Goal: Information Seeking & Learning: Learn about a topic

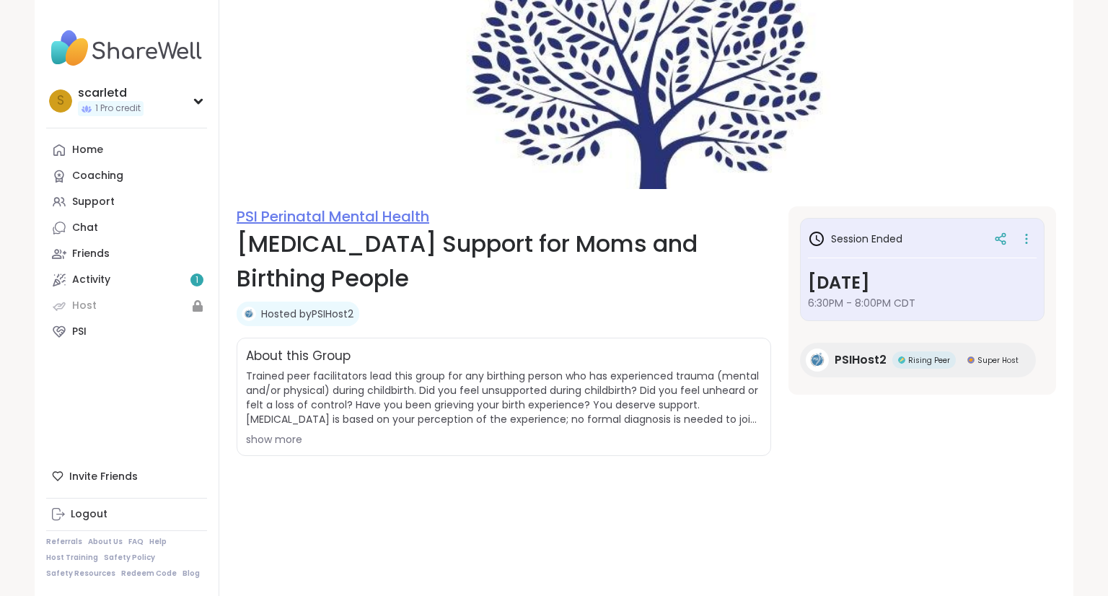
click at [353, 211] on link "PSI Perinatal Mental Health" at bounding box center [333, 216] width 193 height 20
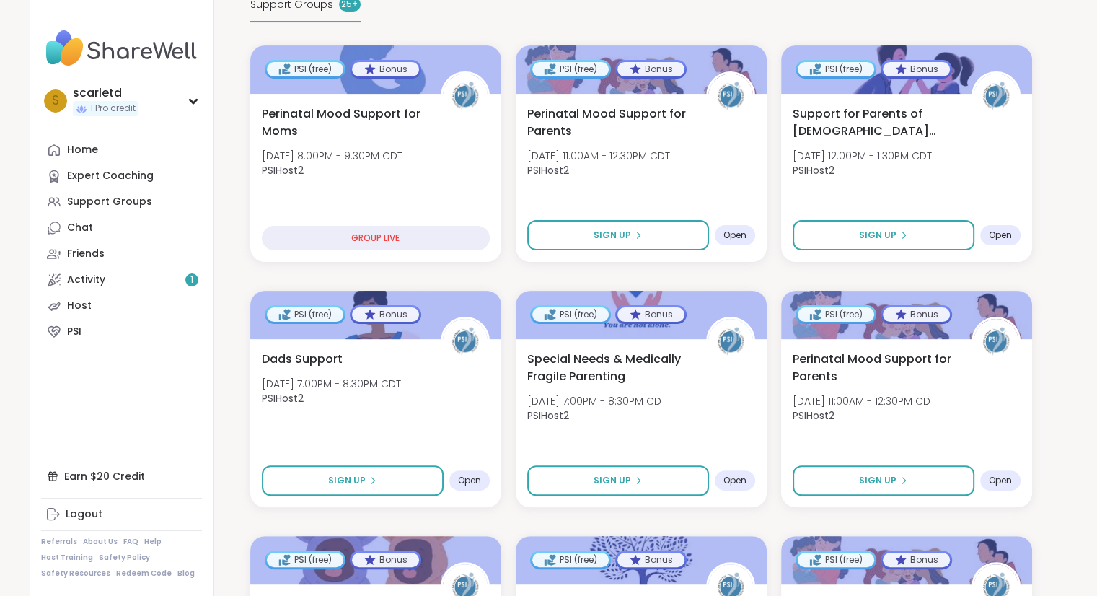
scroll to position [314, 0]
click at [429, 358] on div "Dads Support Fri, Oct 10 | 7:00PM - 8:30PM CDT PSIHost2" at bounding box center [375, 381] width 232 height 65
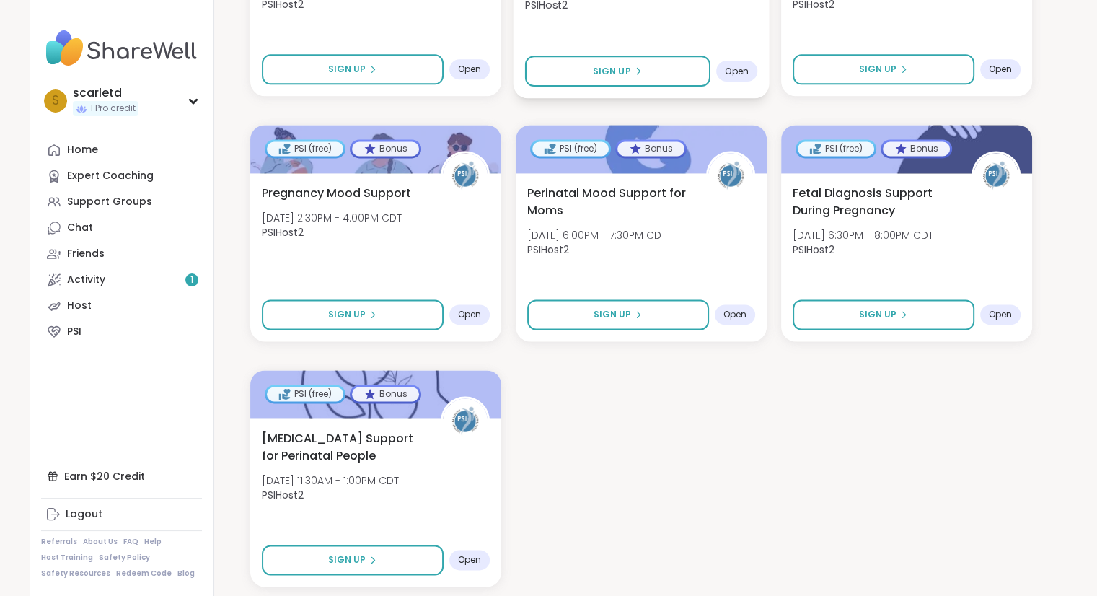
scroll to position [2033, 0]
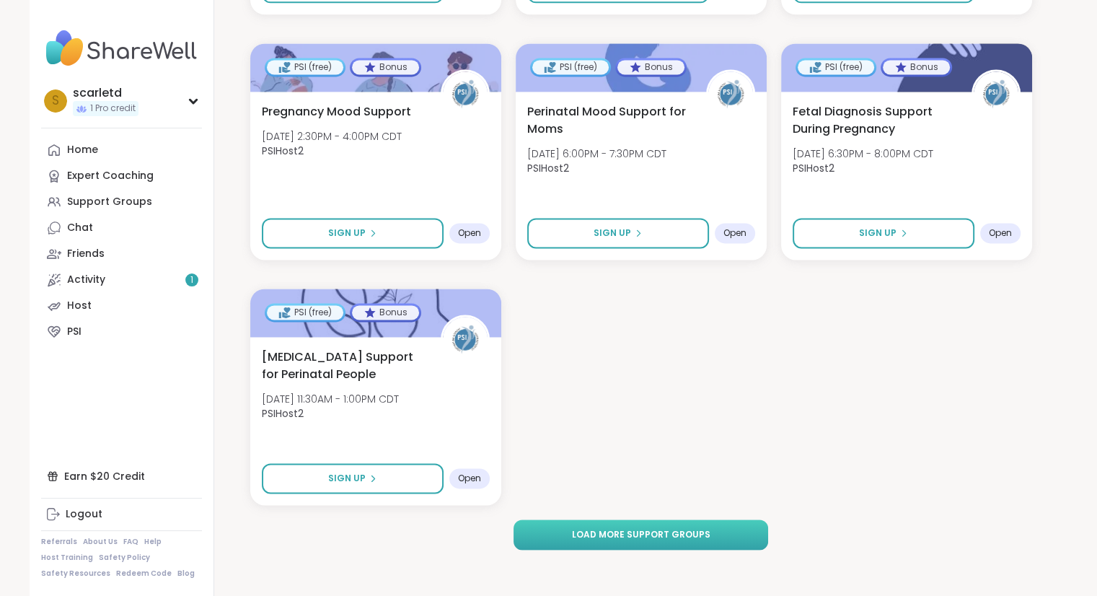
click at [612, 531] on span "Load more support groups" at bounding box center [640, 534] width 138 height 13
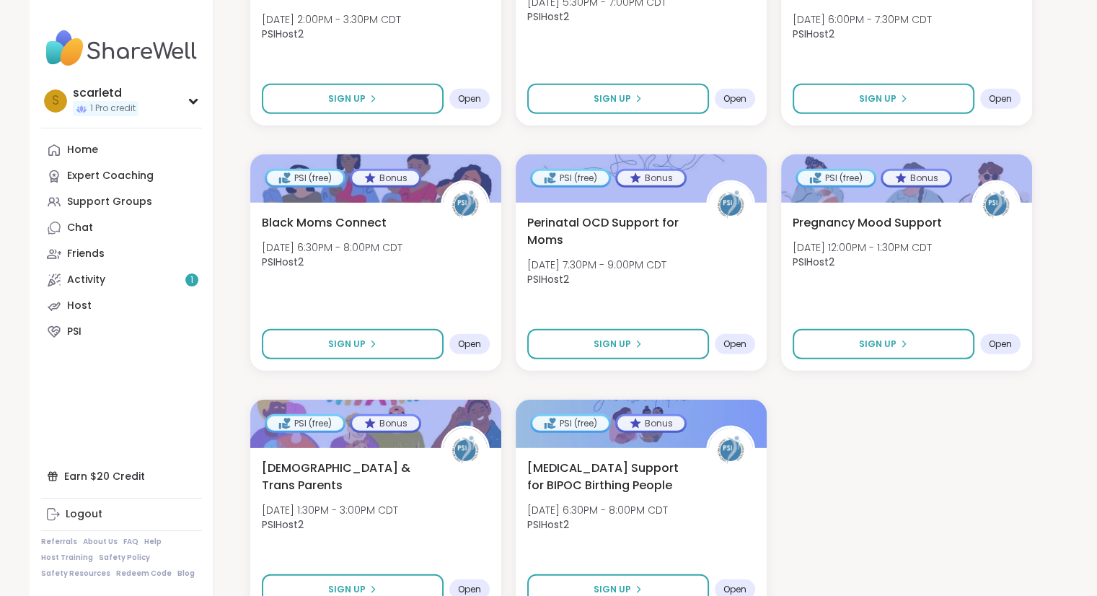
scroll to position [3994, 0]
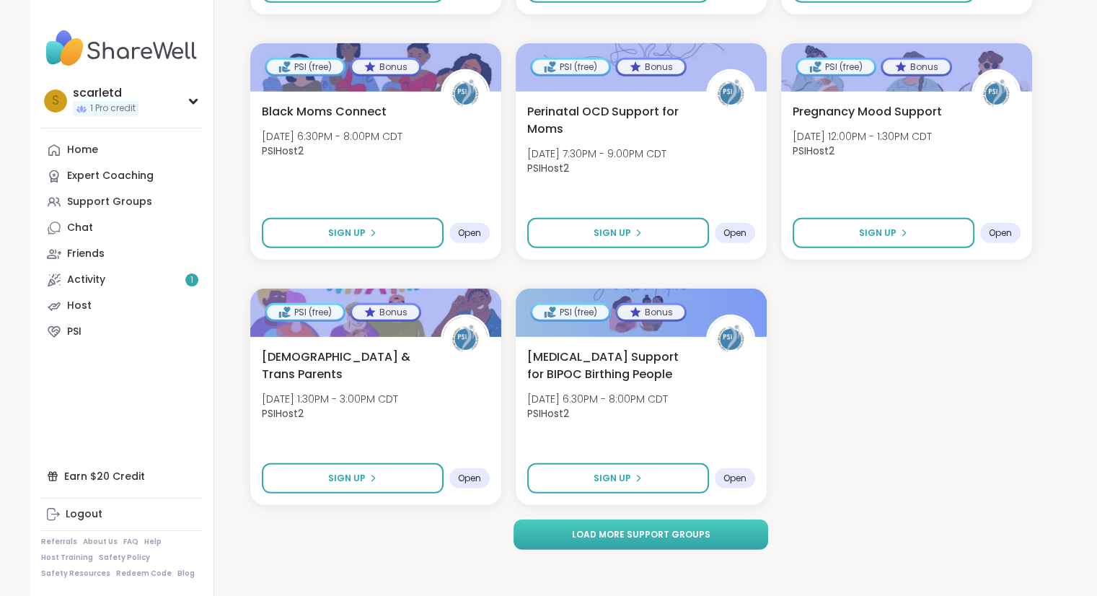
click at [728, 542] on button "Load more support groups" at bounding box center [640, 534] width 255 height 30
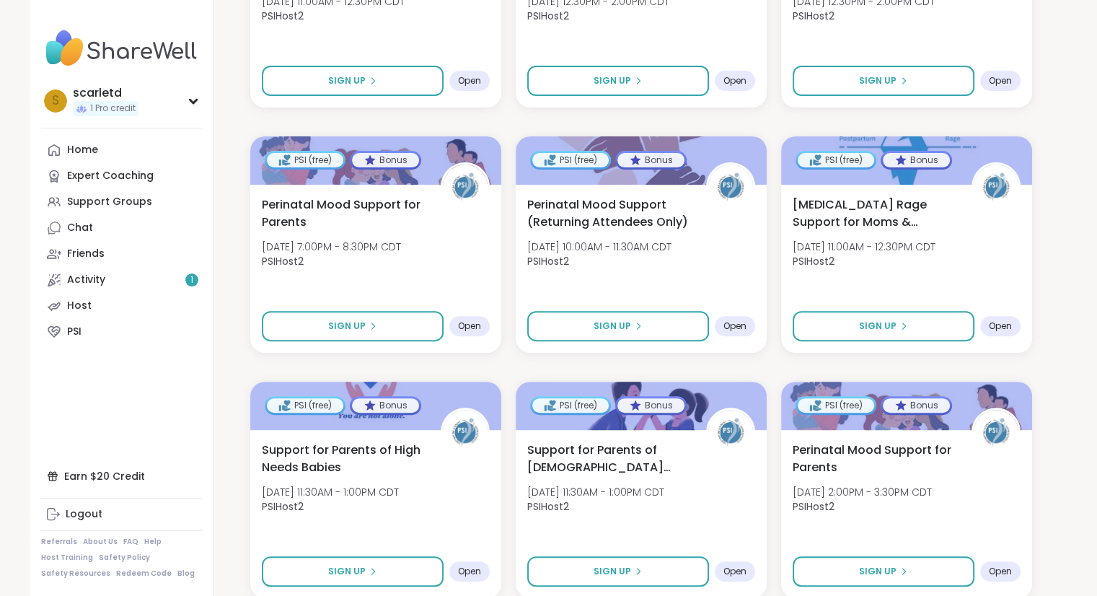
scroll to position [5956, 0]
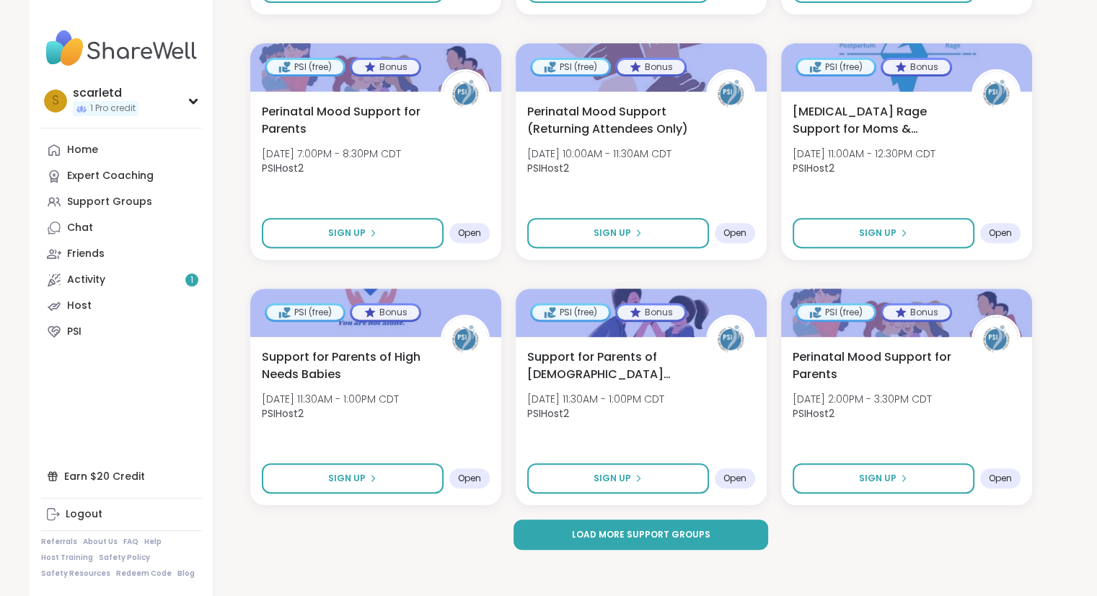
click at [718, 533] on button "Load more support groups" at bounding box center [640, 534] width 255 height 30
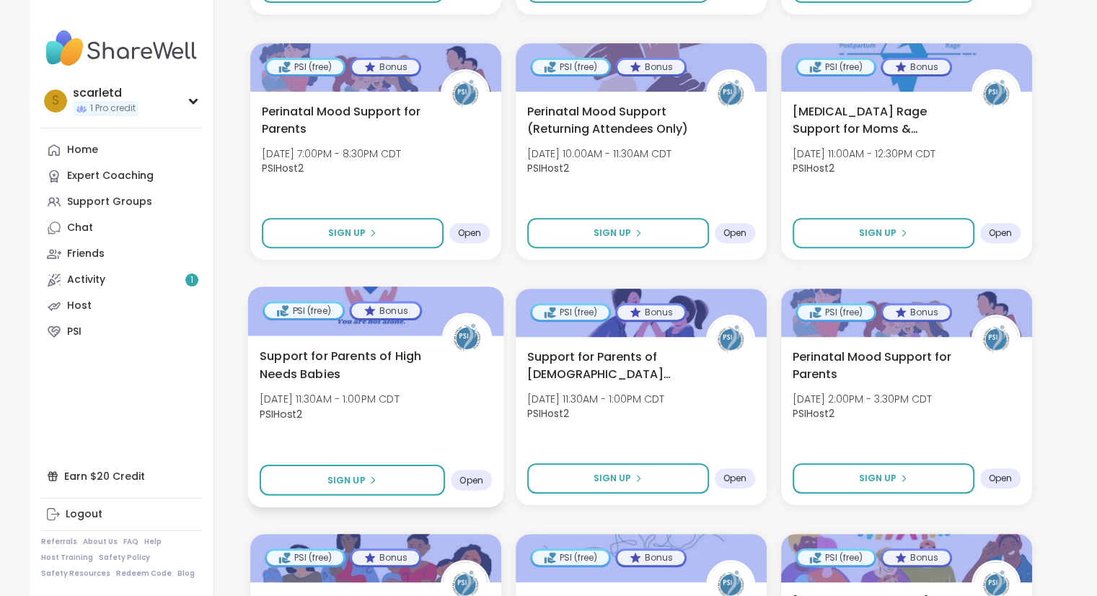
drag, startPoint x: 327, startPoint y: 353, endPoint x: 306, endPoint y: 370, distance: 27.1
click at [306, 370] on span "Support for Parents of High Needs Babies" at bounding box center [342, 364] width 167 height 35
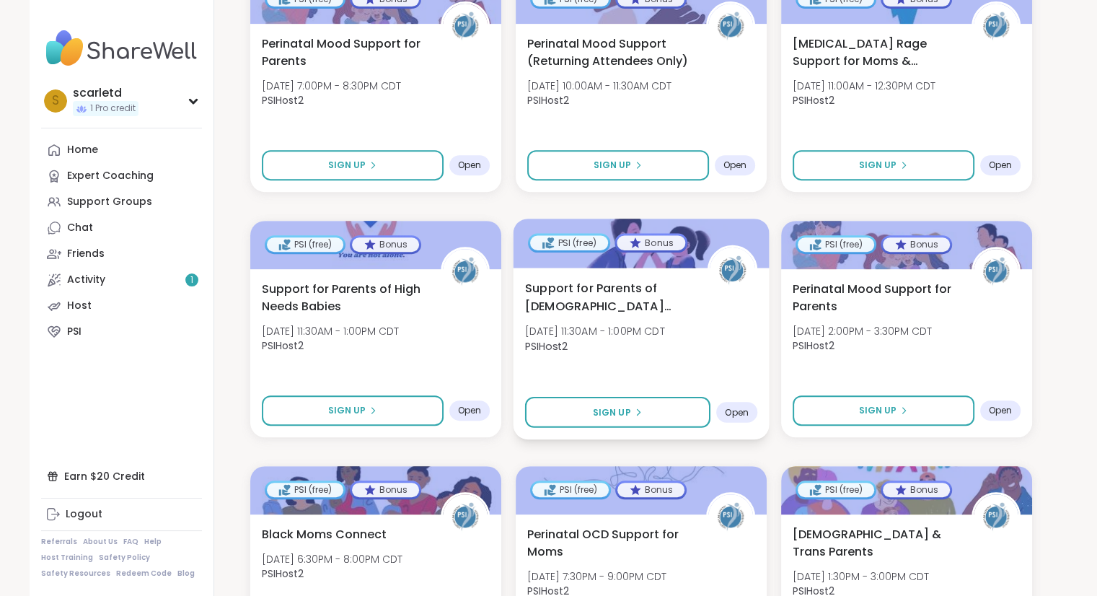
scroll to position [6024, 0]
click at [620, 305] on span "Support for Parents of [DEMOGRAPHIC_DATA] Children" at bounding box center [607, 295] width 167 height 35
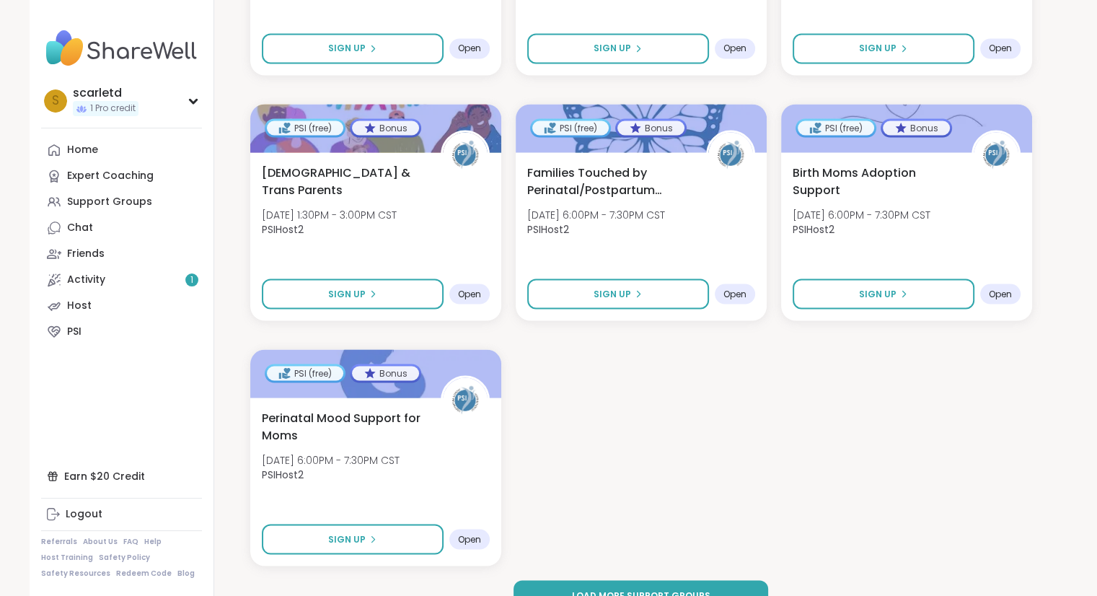
scroll to position [8162, 0]
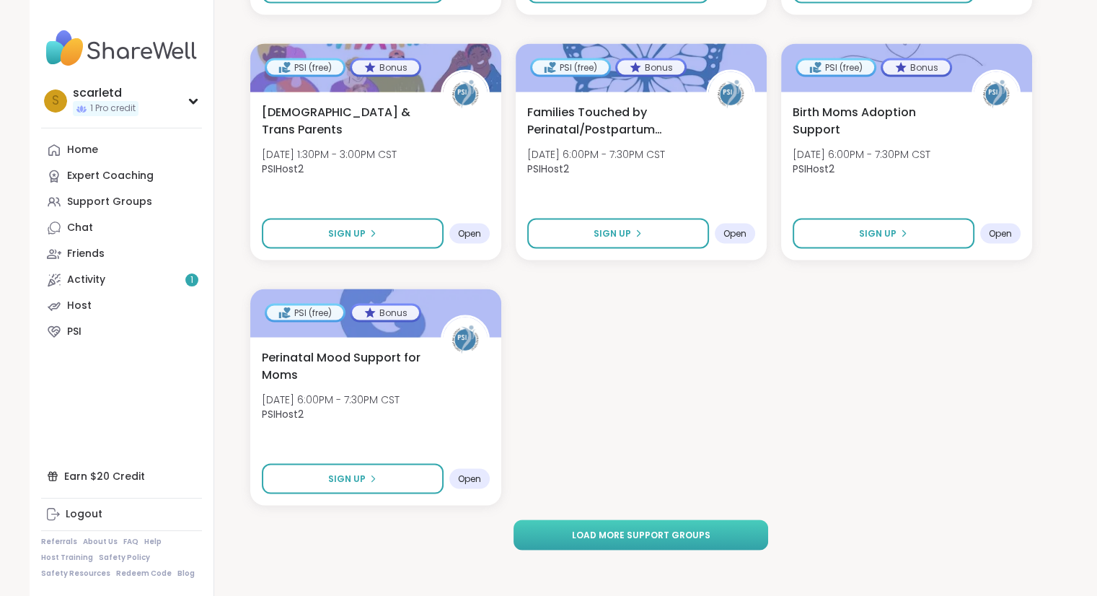
click at [675, 531] on span "Load more support groups" at bounding box center [640, 534] width 138 height 13
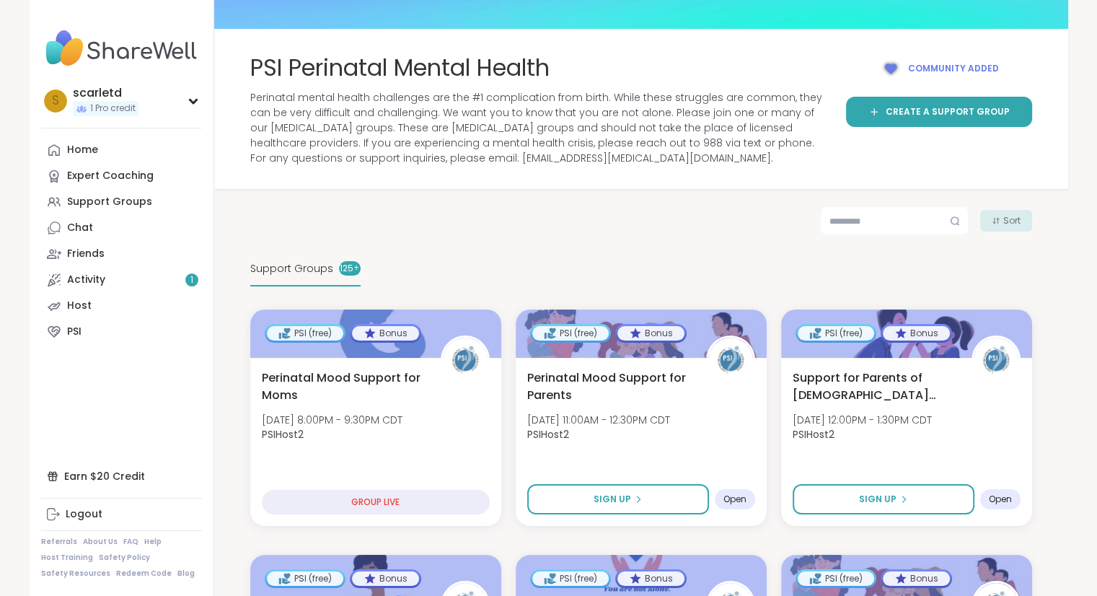
scroll to position [0, 0]
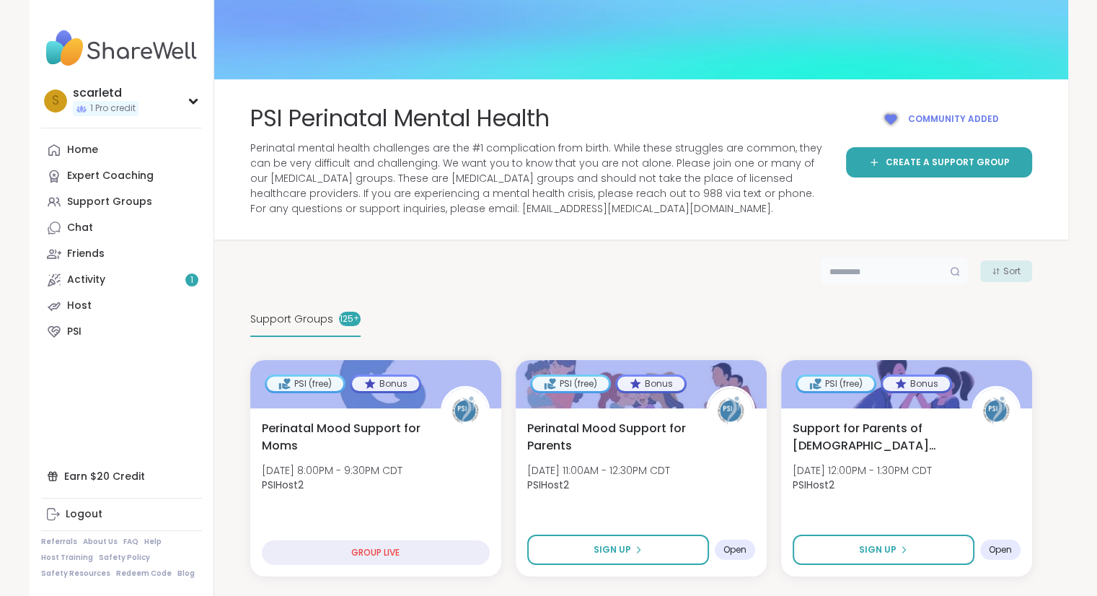
click at [926, 278] on input "text" at bounding box center [894, 271] width 149 height 29
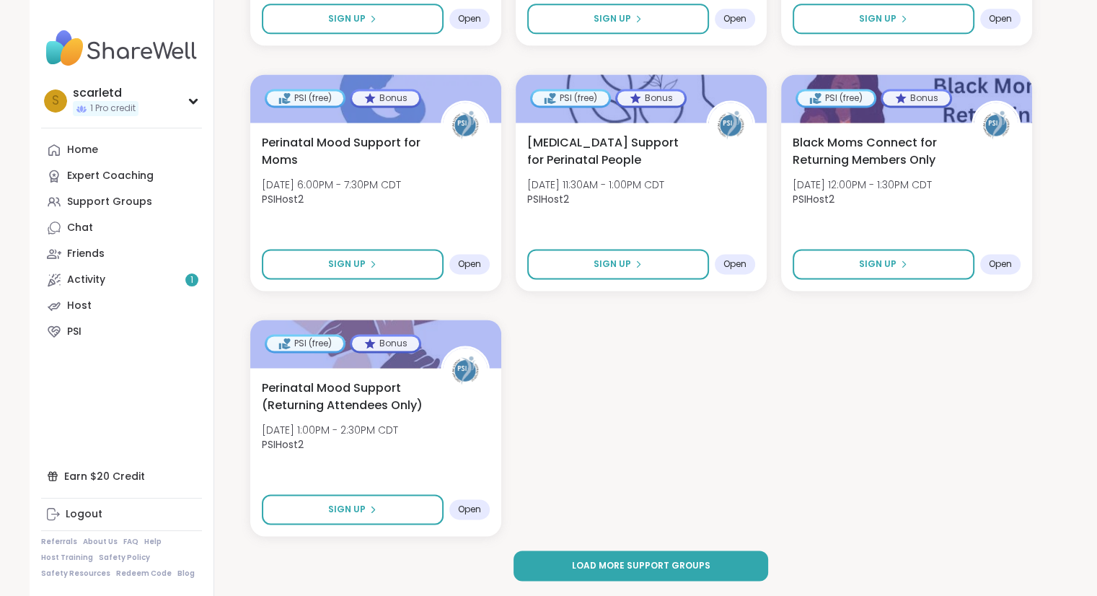
scroll to position [2002, 0]
type input "******"
click at [657, 569] on span "Load more support groups" at bounding box center [640, 565] width 138 height 13
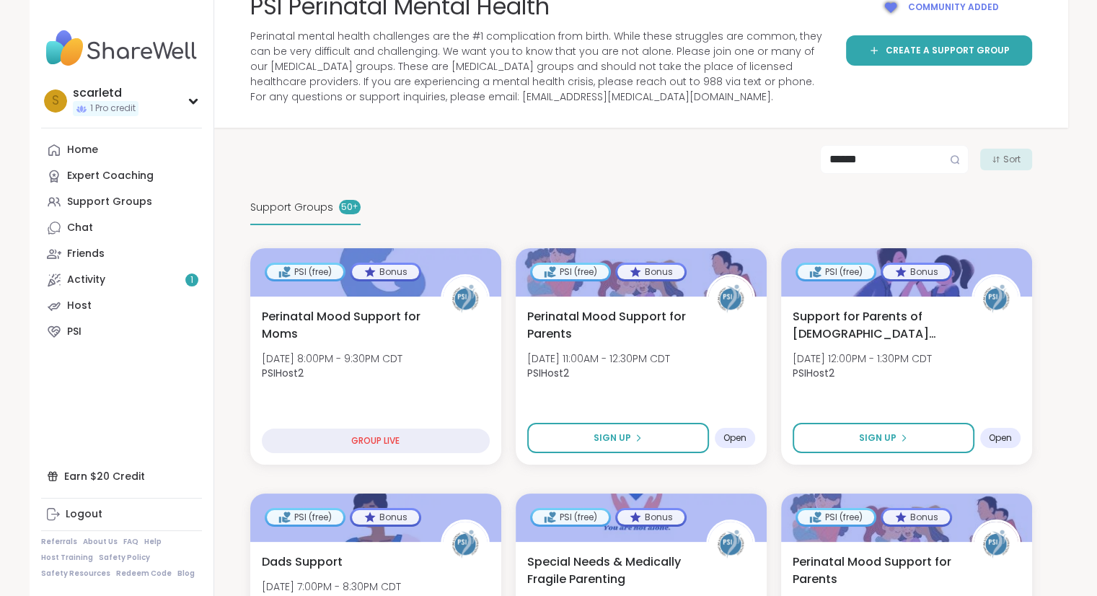
scroll to position [0, 0]
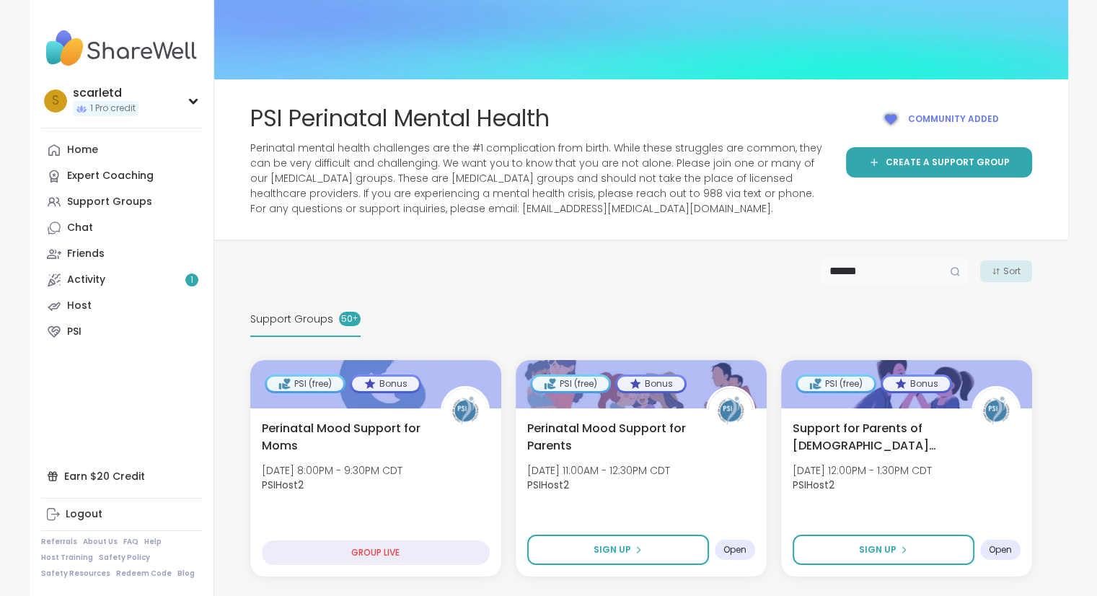
click at [858, 273] on input "******" at bounding box center [894, 271] width 149 height 29
drag, startPoint x: 858, startPoint y: 273, endPoint x: 628, endPoint y: 235, distance: 233.2
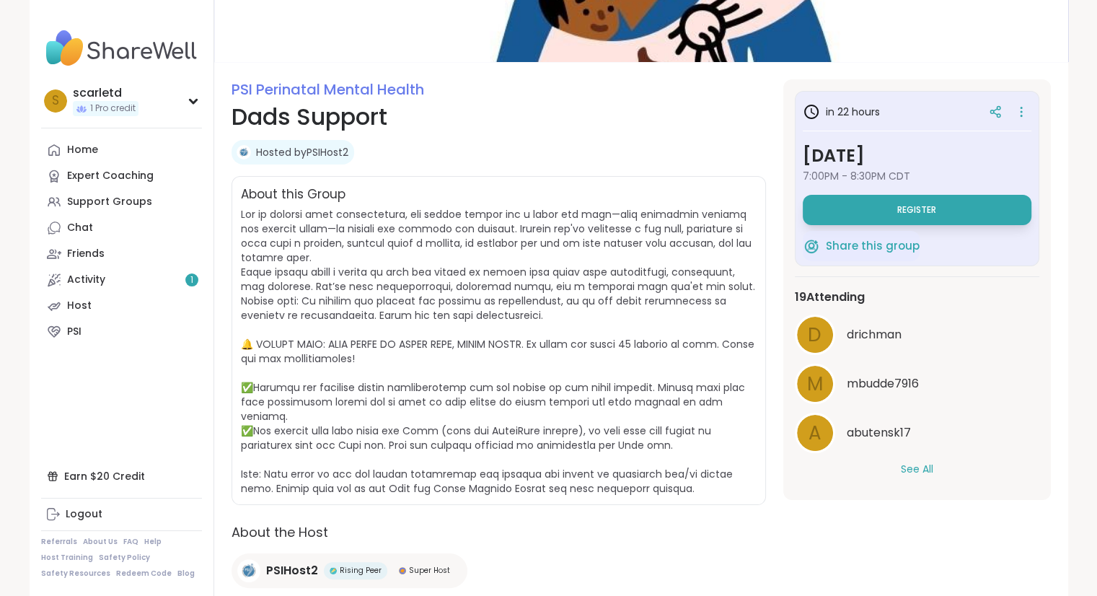
scroll to position [173, 0]
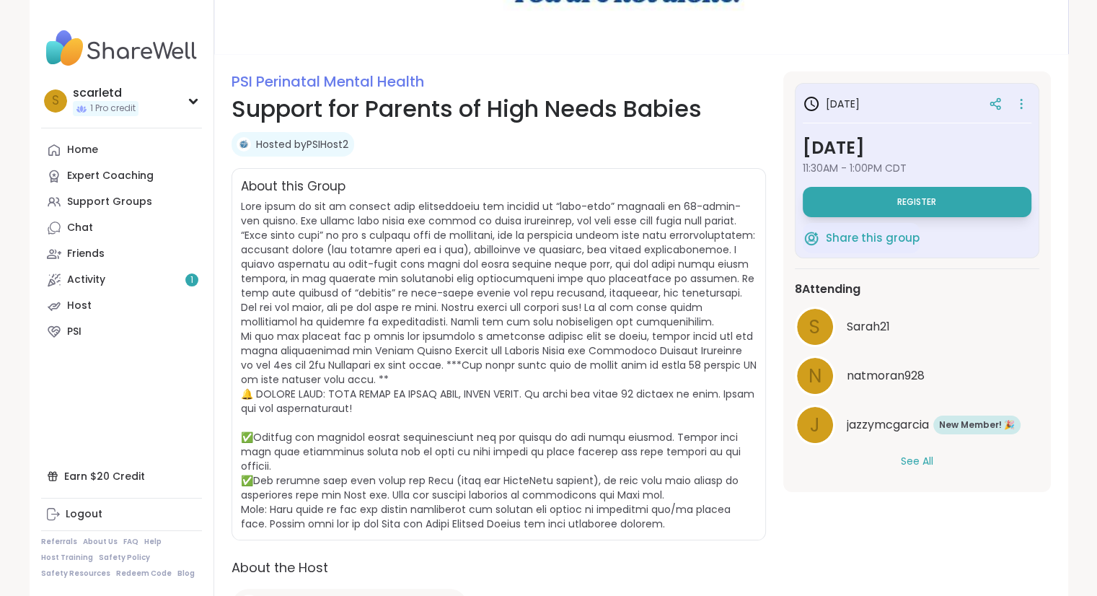
scroll to position [112, 0]
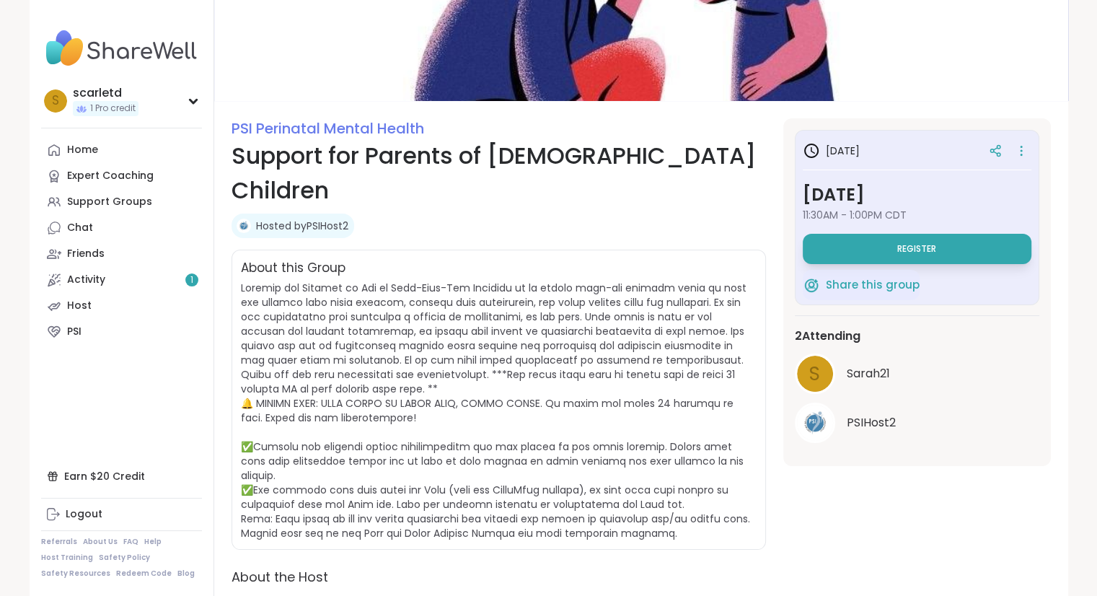
scroll to position [87, 0]
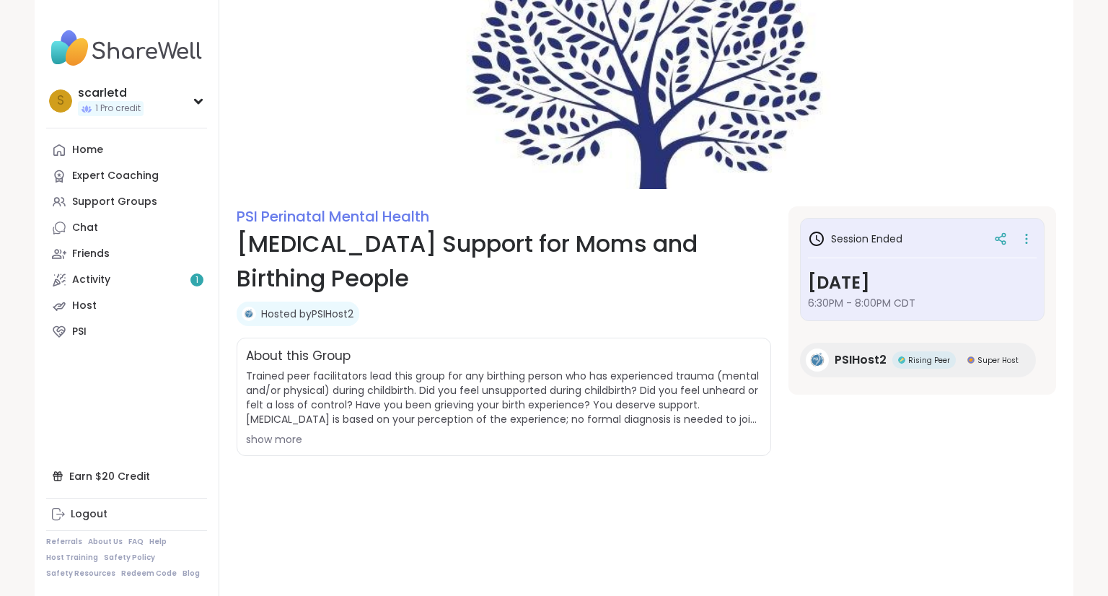
click at [291, 441] on div "show more" at bounding box center [504, 439] width 516 height 14
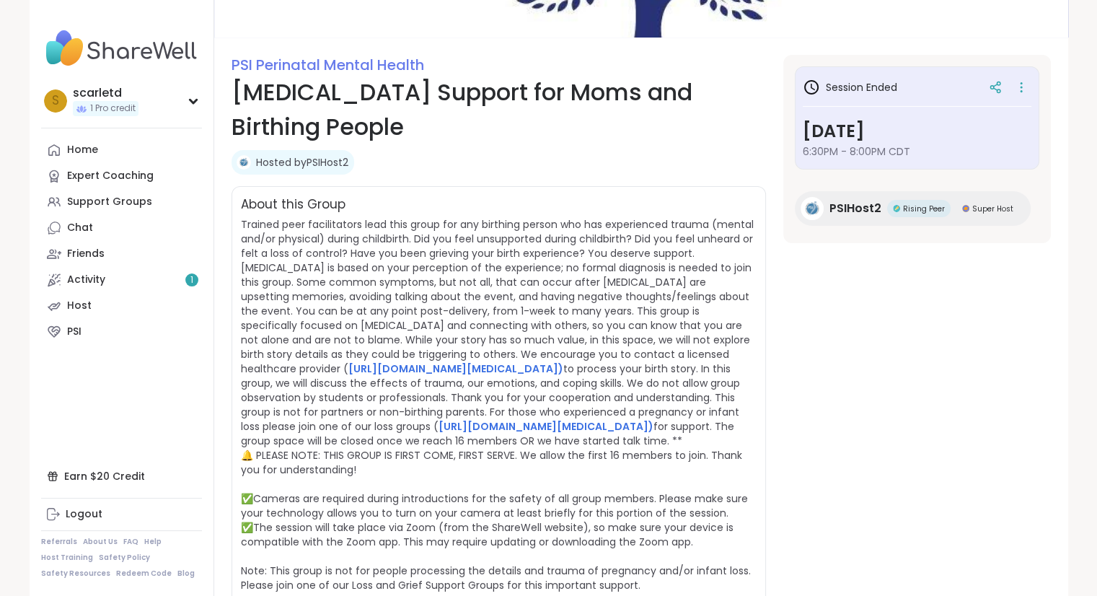
scroll to position [151, 0]
click at [1016, 87] on icon at bounding box center [1021, 88] width 14 height 20
click at [95, 338] on link "PSI" at bounding box center [121, 332] width 161 height 26
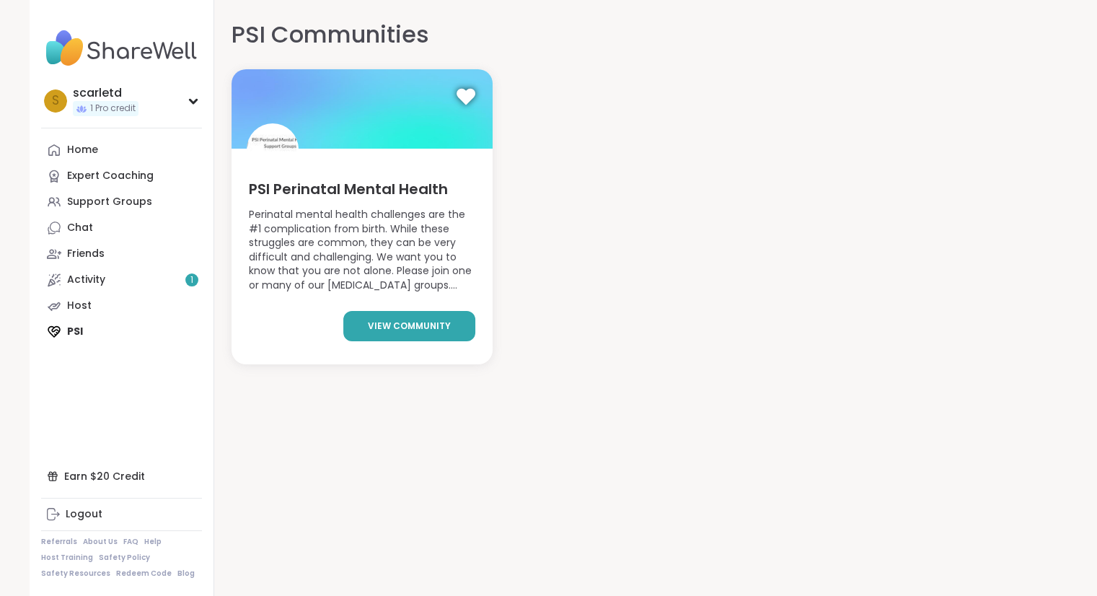
click at [417, 333] on link "view community" at bounding box center [409, 326] width 132 height 30
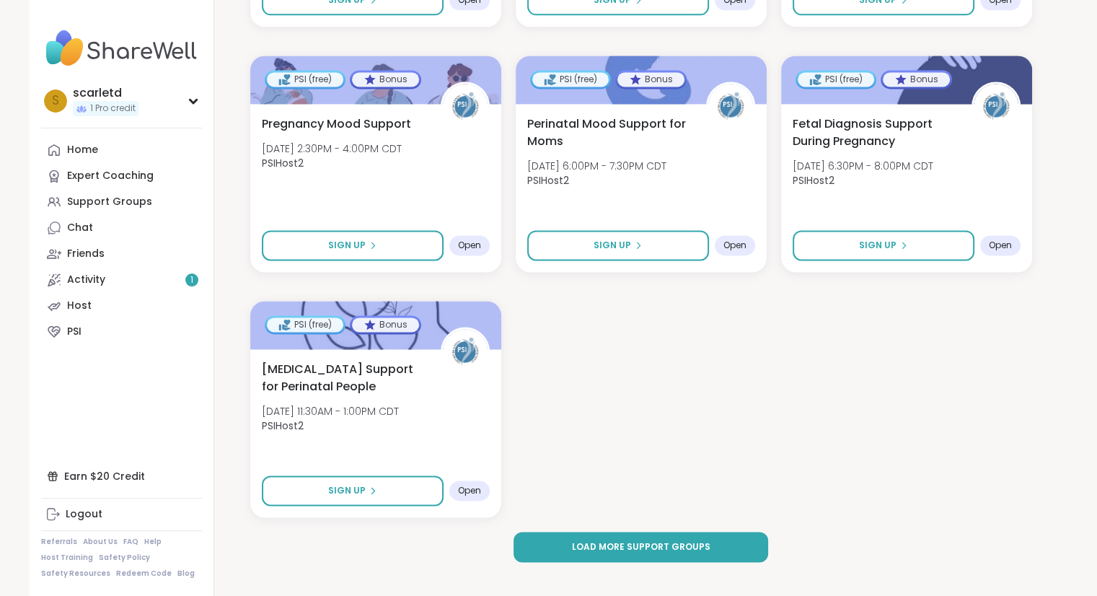
scroll to position [2033, 0]
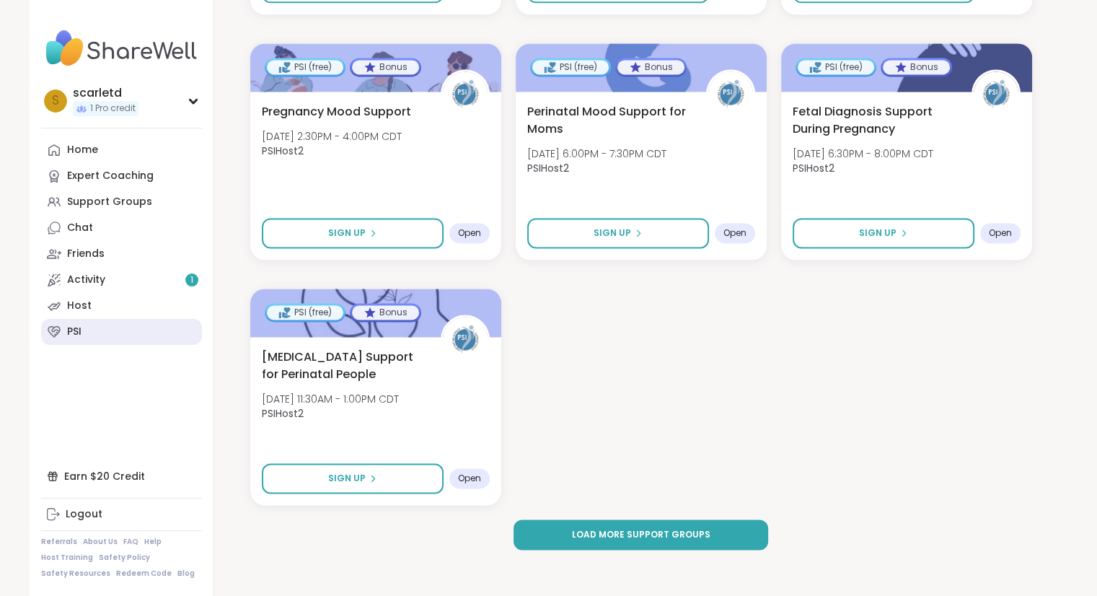
click at [87, 319] on link "PSI" at bounding box center [121, 332] width 161 height 26
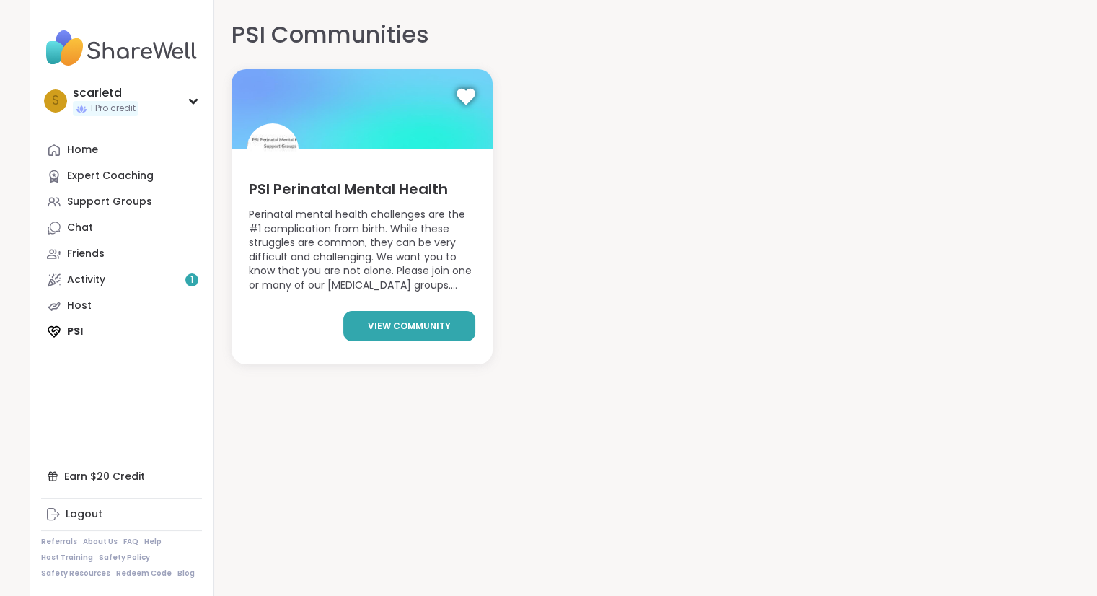
click at [387, 322] on span "view community" at bounding box center [409, 325] width 83 height 13
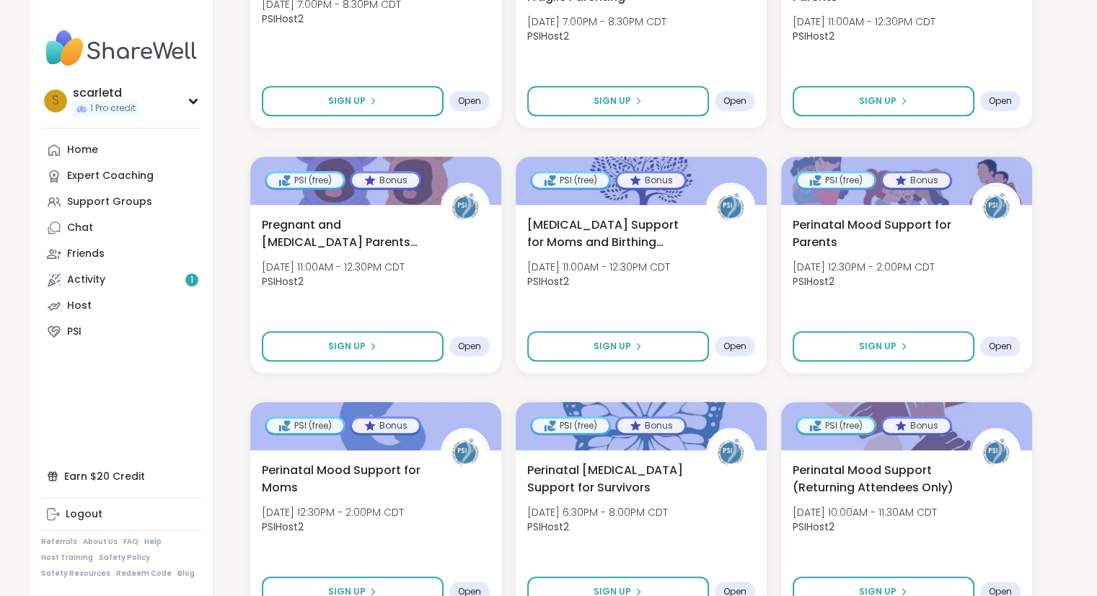
scroll to position [694, 0]
click at [656, 239] on span "[MEDICAL_DATA] Support for Moms and Birthing People" at bounding box center [607, 231] width 167 height 35
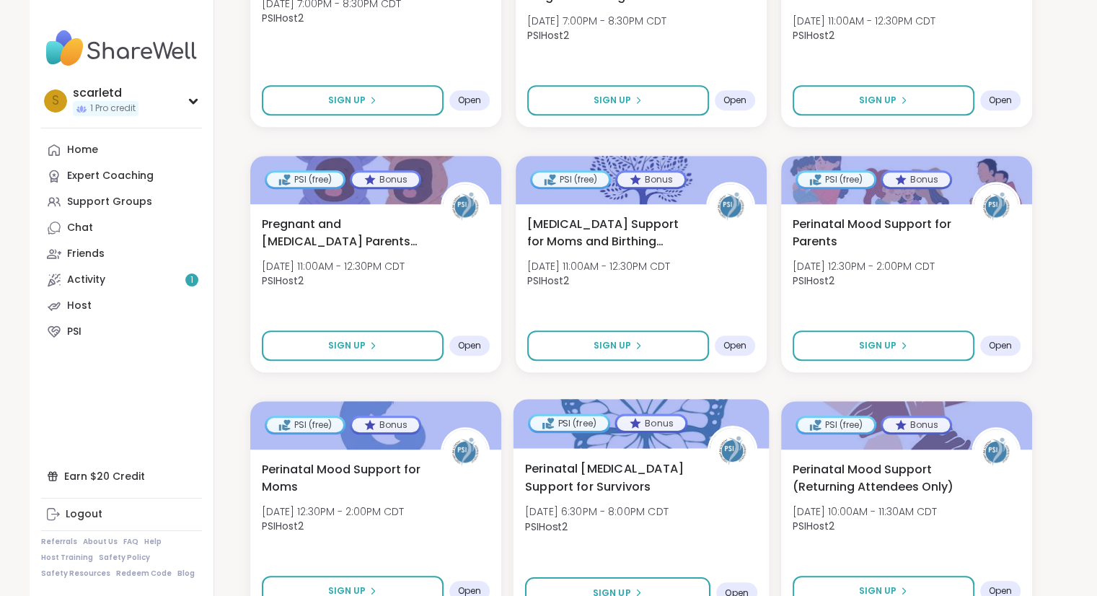
click at [643, 500] on div "Perinatal Psychosis Support for Survivors Mon, Oct 13 | 6:30PM - 8:00PM CDT PSI…" at bounding box center [640, 500] width 232 height 82
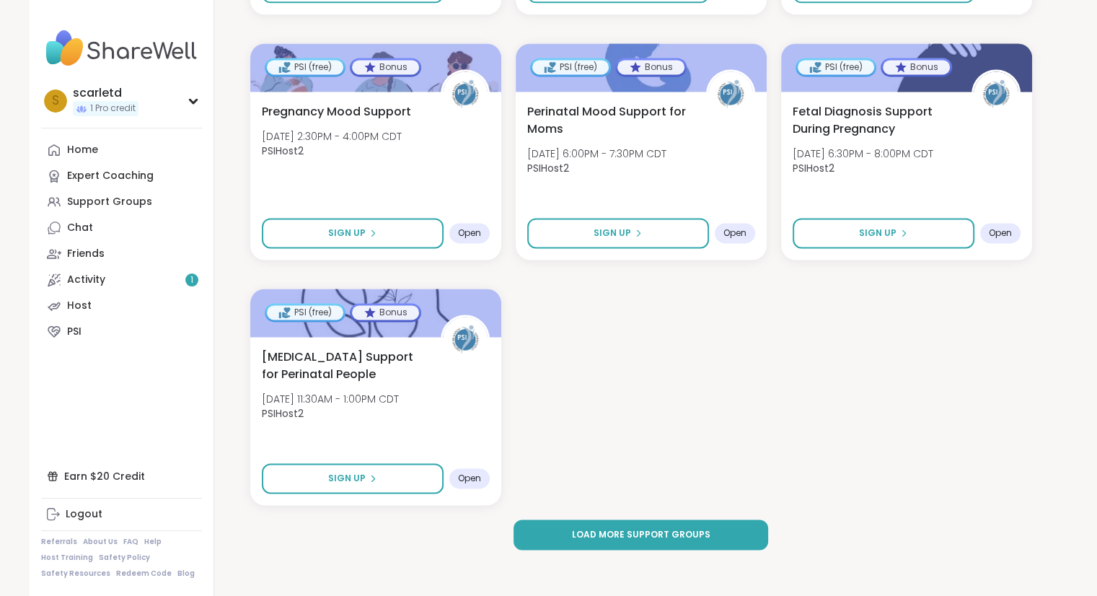
scroll to position [2032, 0]
click at [592, 522] on button "Load more support groups" at bounding box center [640, 535] width 255 height 30
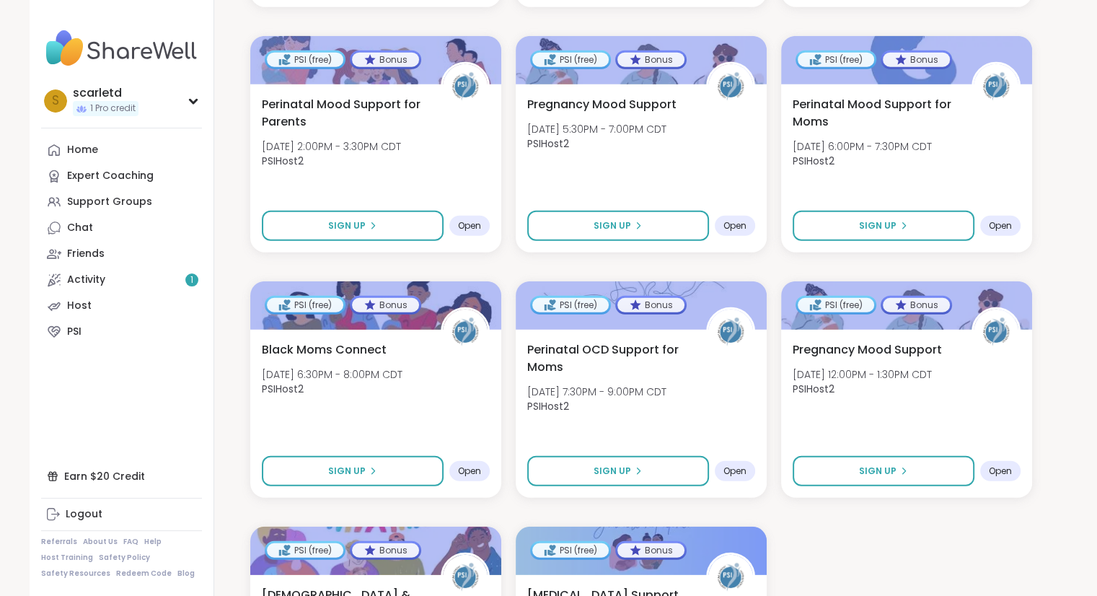
scroll to position [3994, 0]
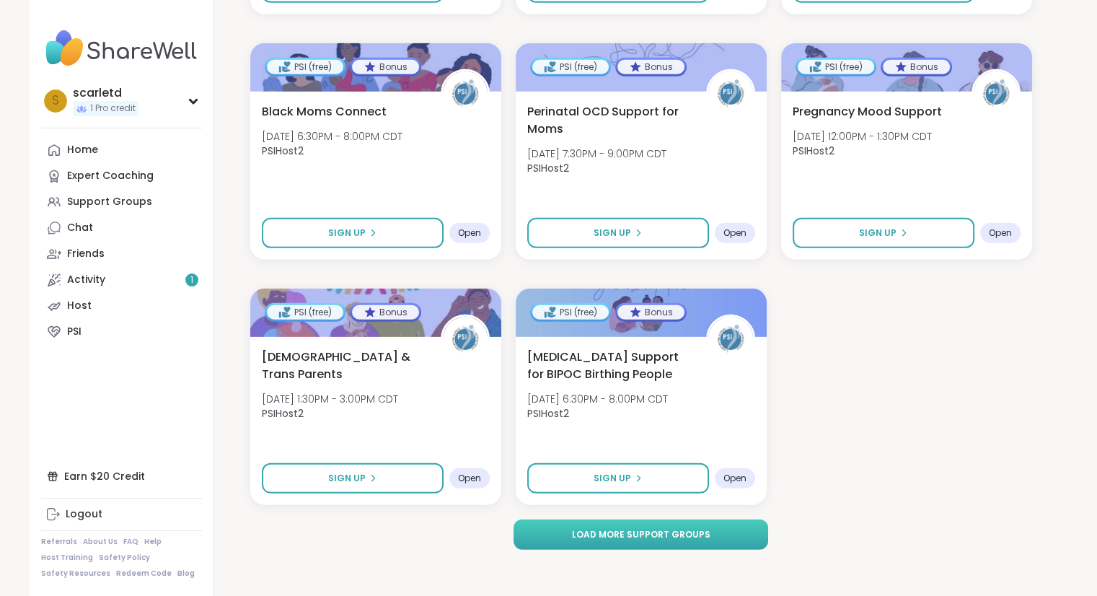
click at [614, 534] on span "Load more support groups" at bounding box center [640, 534] width 138 height 13
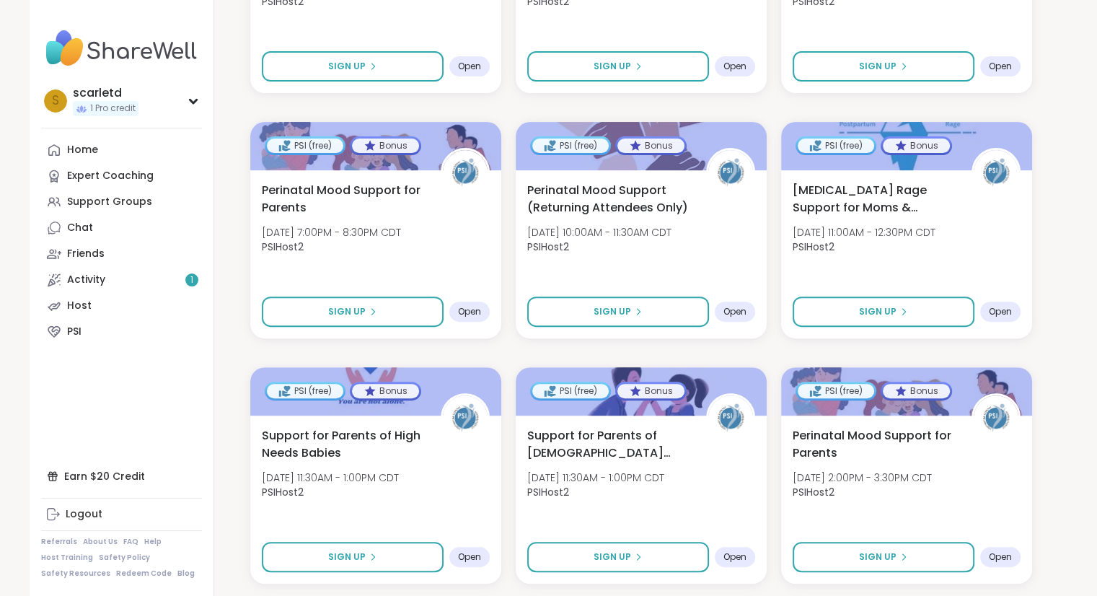
scroll to position [5956, 0]
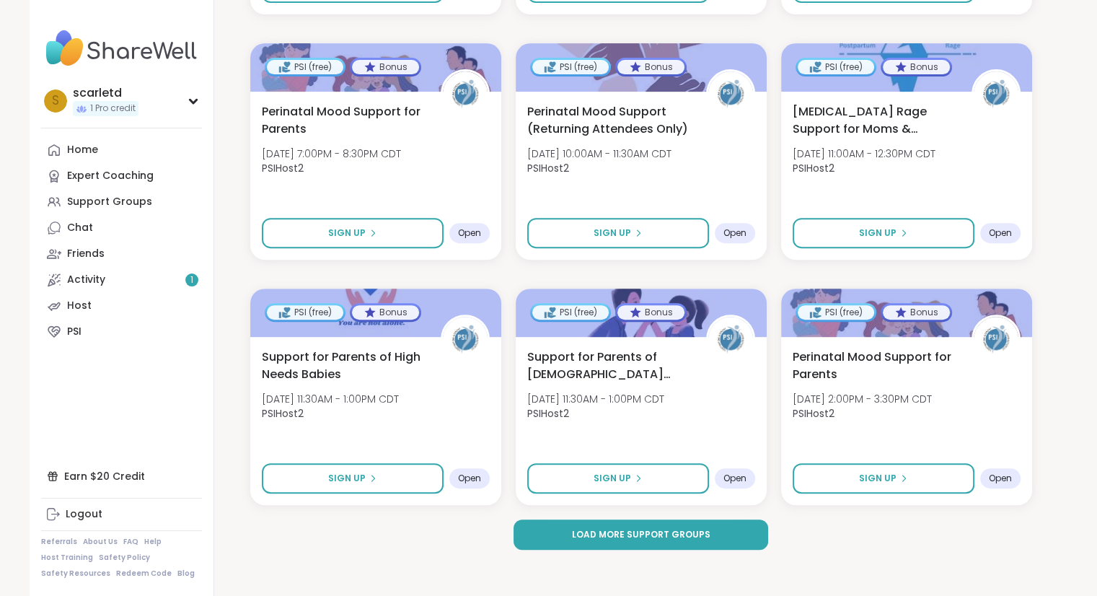
click at [622, 536] on span "Load more support groups" at bounding box center [640, 534] width 138 height 13
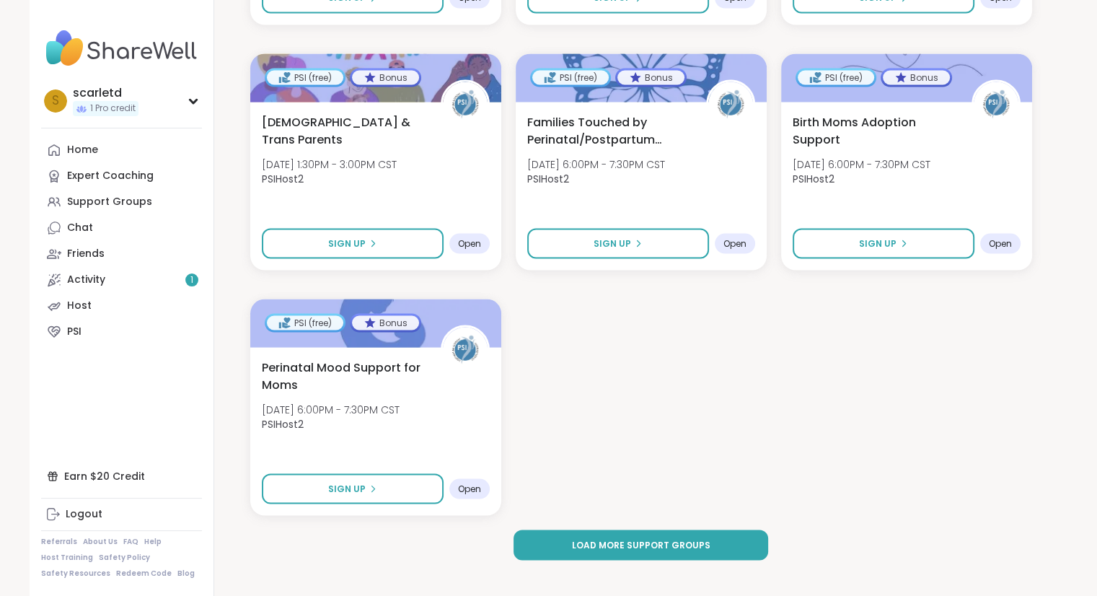
scroll to position [8157, 0]
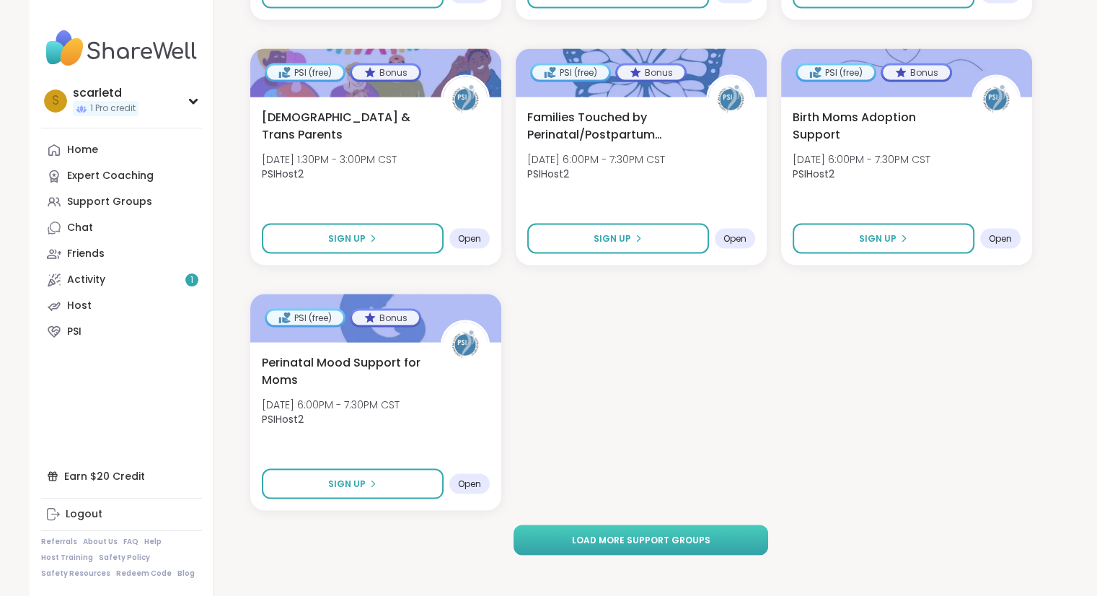
click at [625, 537] on span "Load more support groups" at bounding box center [640, 539] width 138 height 13
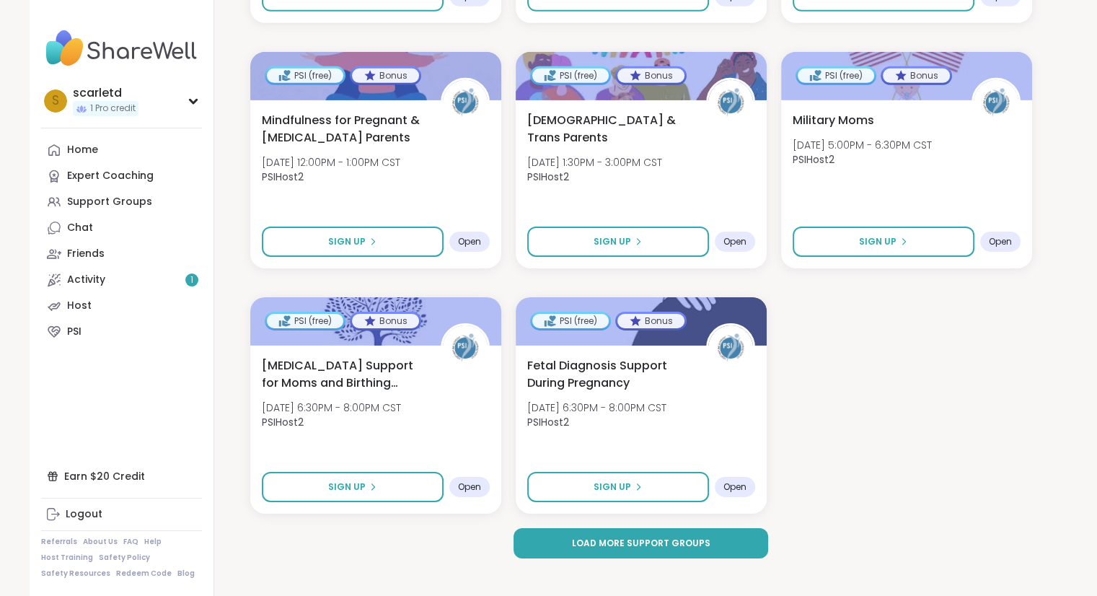
scroll to position [10118, 0]
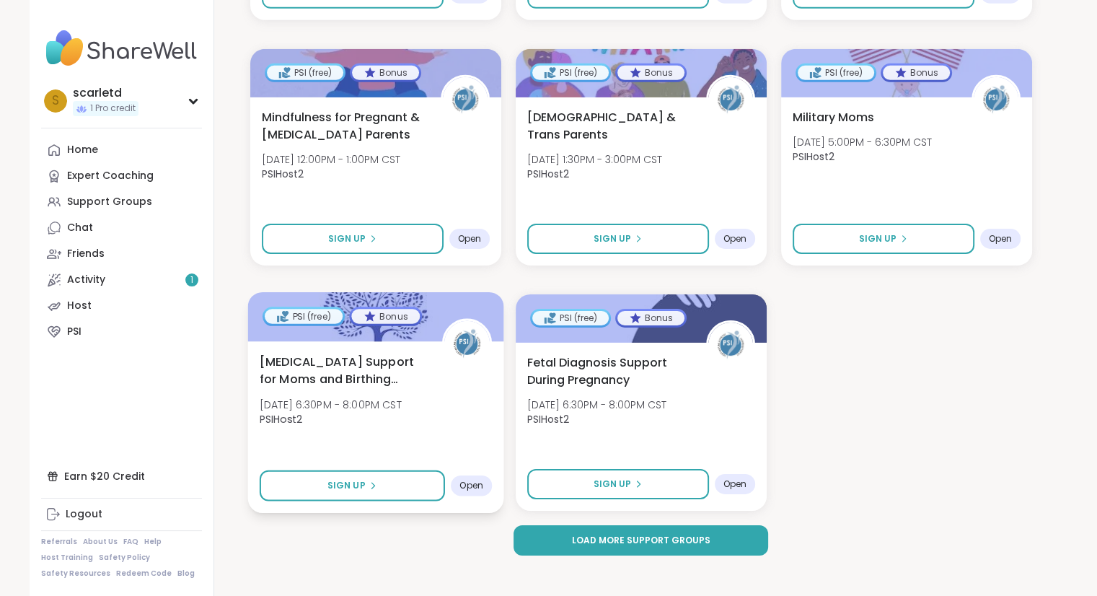
click at [378, 370] on span "Birth Trauma Support for Moms and Birthing People" at bounding box center [342, 370] width 167 height 35
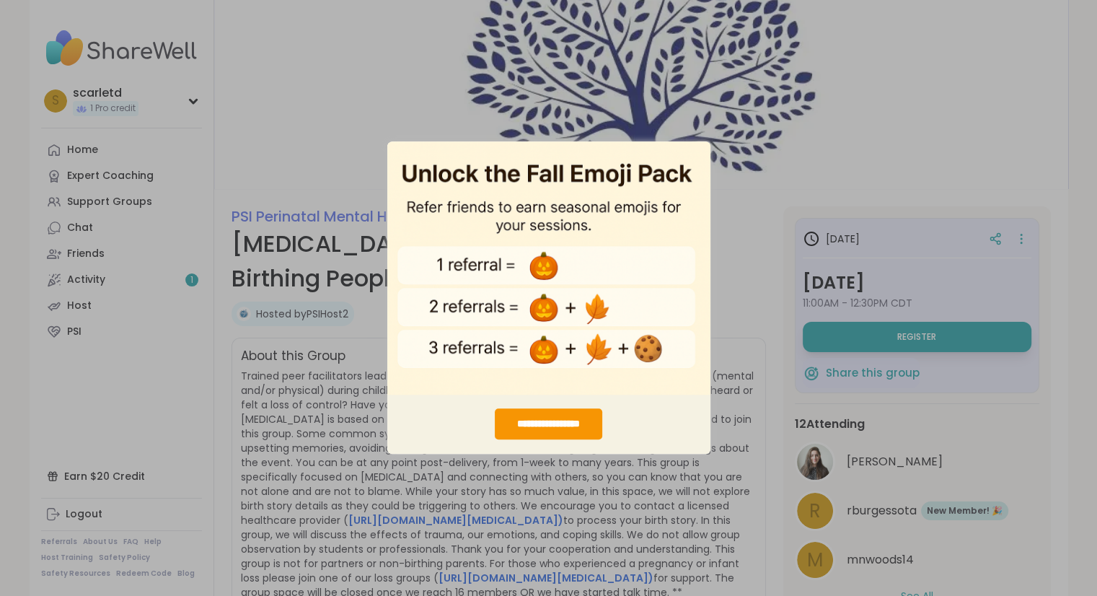
click at [658, 508] on div "**********" at bounding box center [548, 298] width 1097 height 596
click at [683, 135] on div "**********" at bounding box center [548, 298] width 1097 height 596
click at [649, 426] on div "**********" at bounding box center [548, 424] width 323 height 60
click at [635, 493] on div "**********" at bounding box center [548, 298] width 1097 height 596
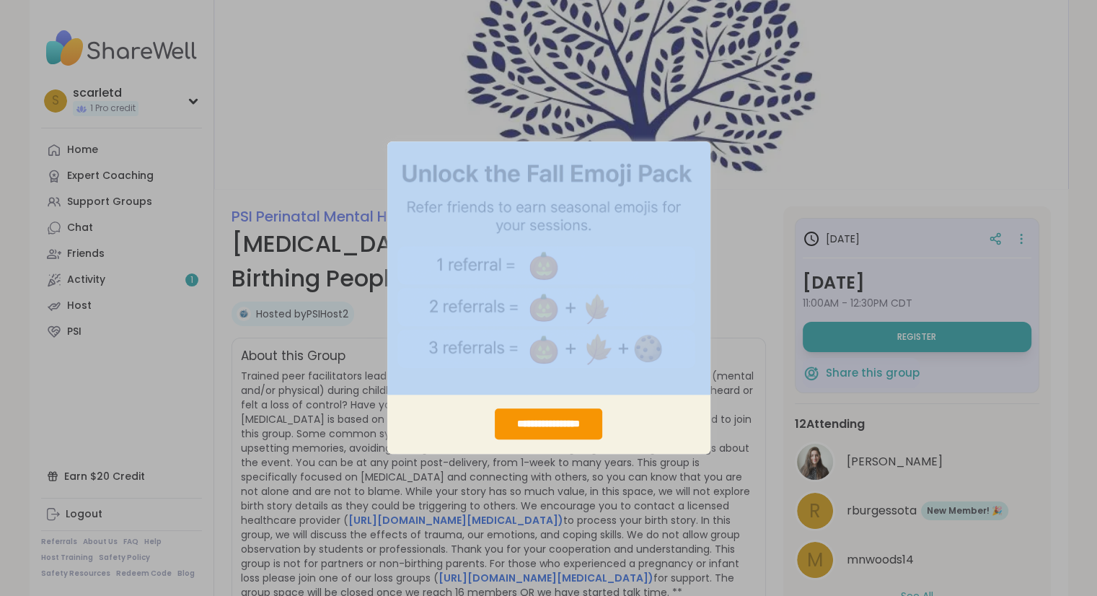
click at [635, 493] on div "**********" at bounding box center [548, 298] width 1097 height 596
click at [457, 453] on div "**********" at bounding box center [548, 424] width 323 height 60
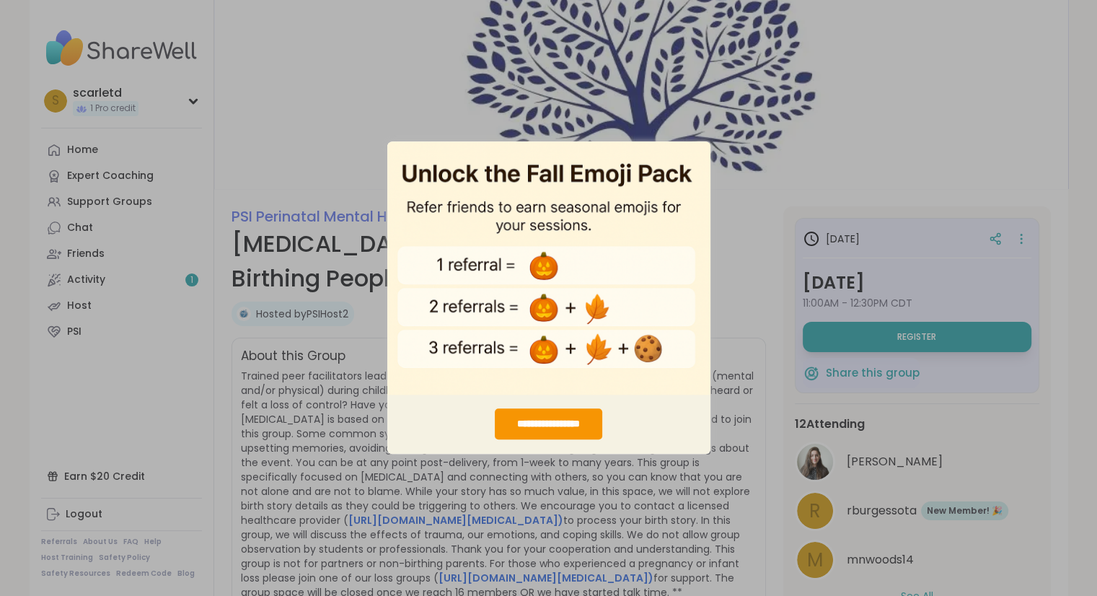
click at [262, 133] on div "**********" at bounding box center [548, 298] width 1097 height 596
click at [527, 282] on img "entering modal" at bounding box center [548, 268] width 323 height 254
click at [540, 275] on img "entering modal" at bounding box center [548, 268] width 323 height 254
click at [842, 79] on div "**********" at bounding box center [548, 298] width 1097 height 596
click at [575, 426] on div "**********" at bounding box center [548, 424] width 107 height 31
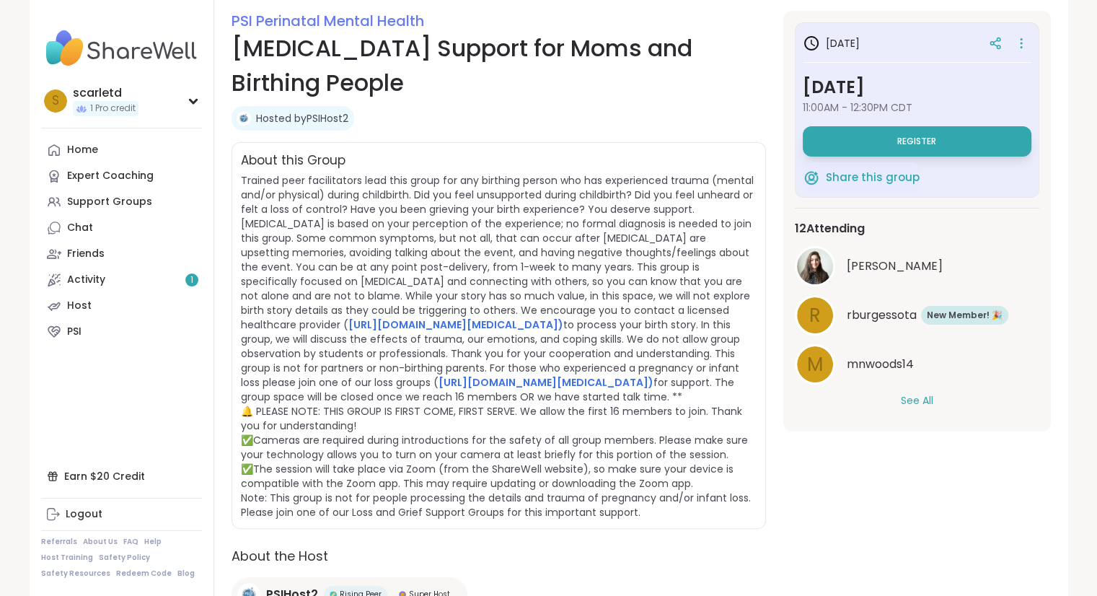
scroll to position [195, 0]
click at [525, 379] on link "[URL][DOMAIN_NAME][MEDICAL_DATA])" at bounding box center [545, 383] width 215 height 14
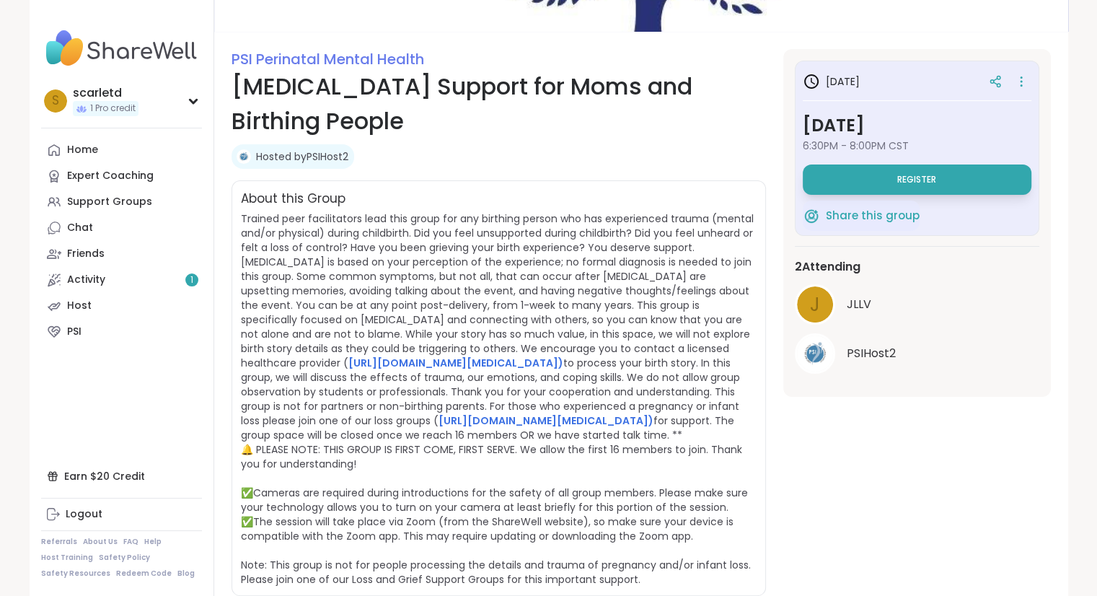
scroll to position [159, 0]
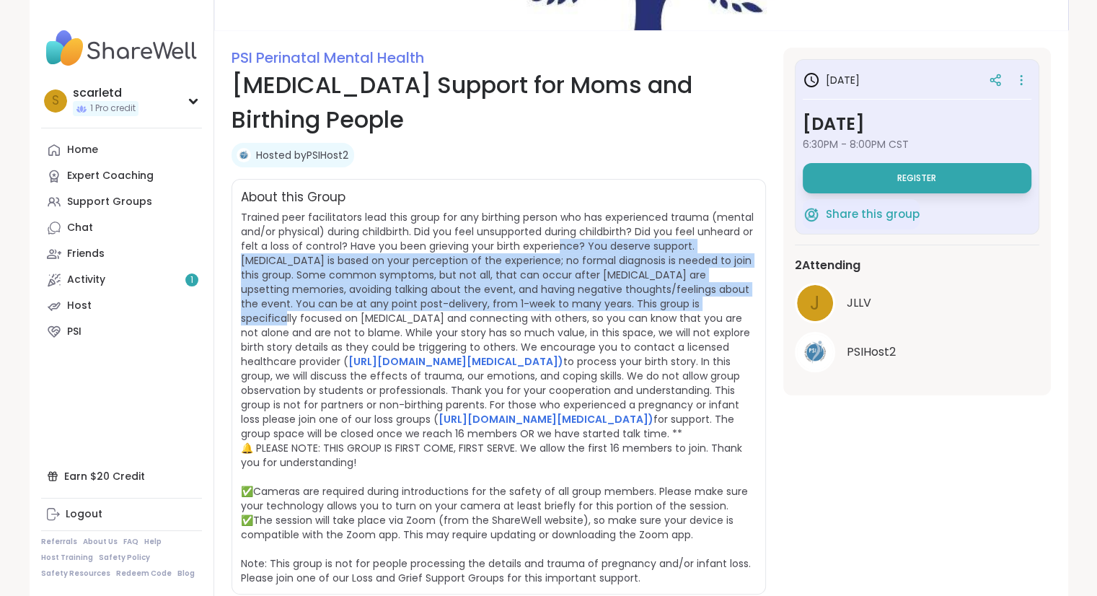
drag, startPoint x: 608, startPoint y: 296, endPoint x: 554, endPoint y: 244, distance: 75.0
click at [554, 244] on span "Trained peer facilitators lead this group for any birthing person who has exper…" at bounding box center [497, 397] width 513 height 375
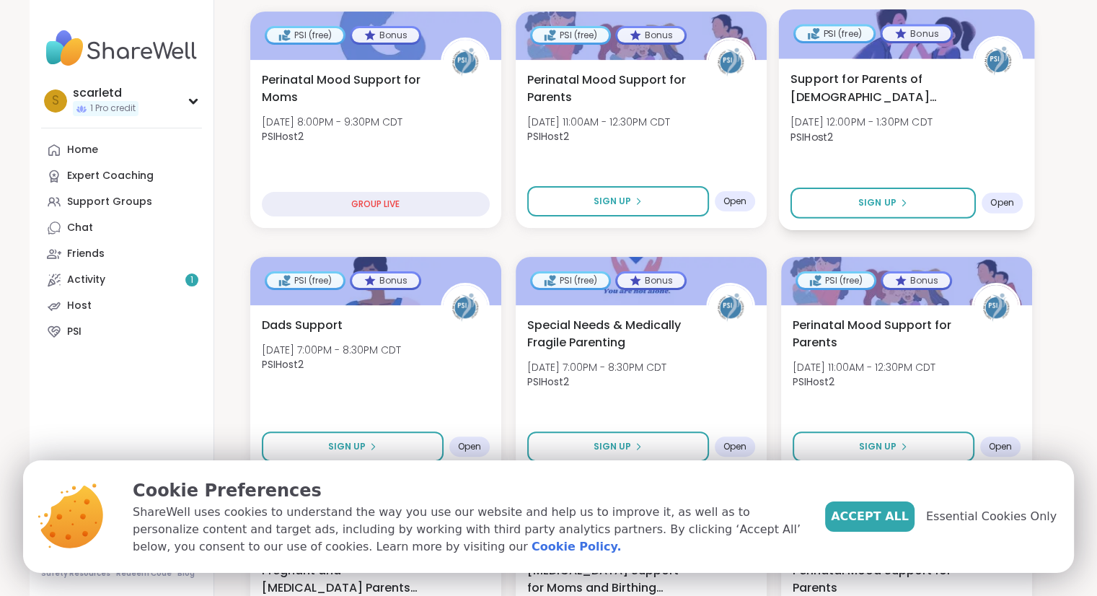
scroll to position [366, 0]
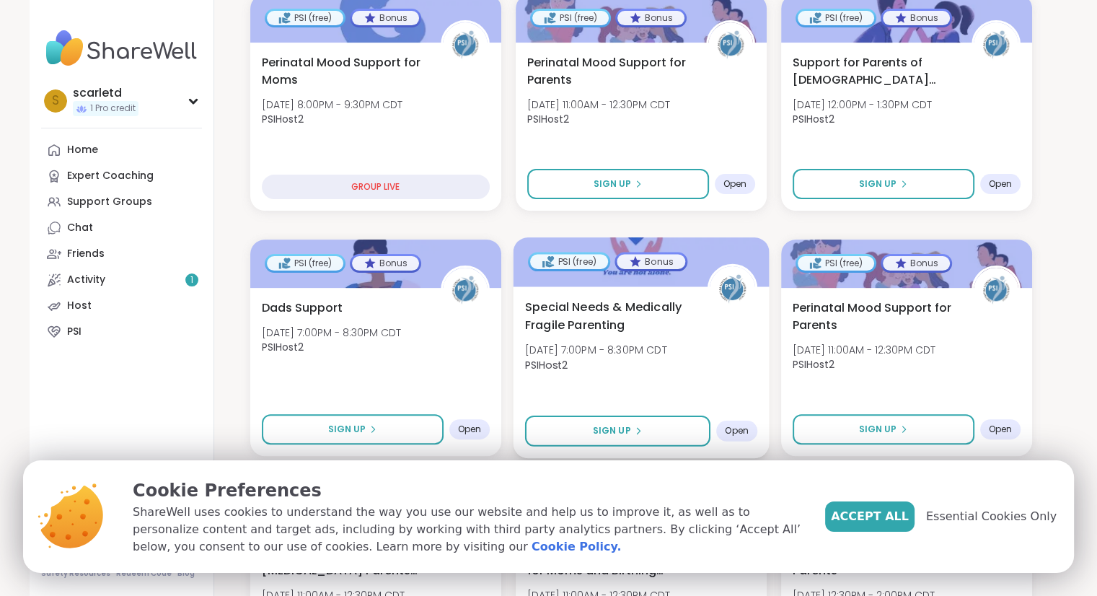
click at [635, 308] on span "Special Needs & Medically Fragile Parenting" at bounding box center [607, 315] width 167 height 35
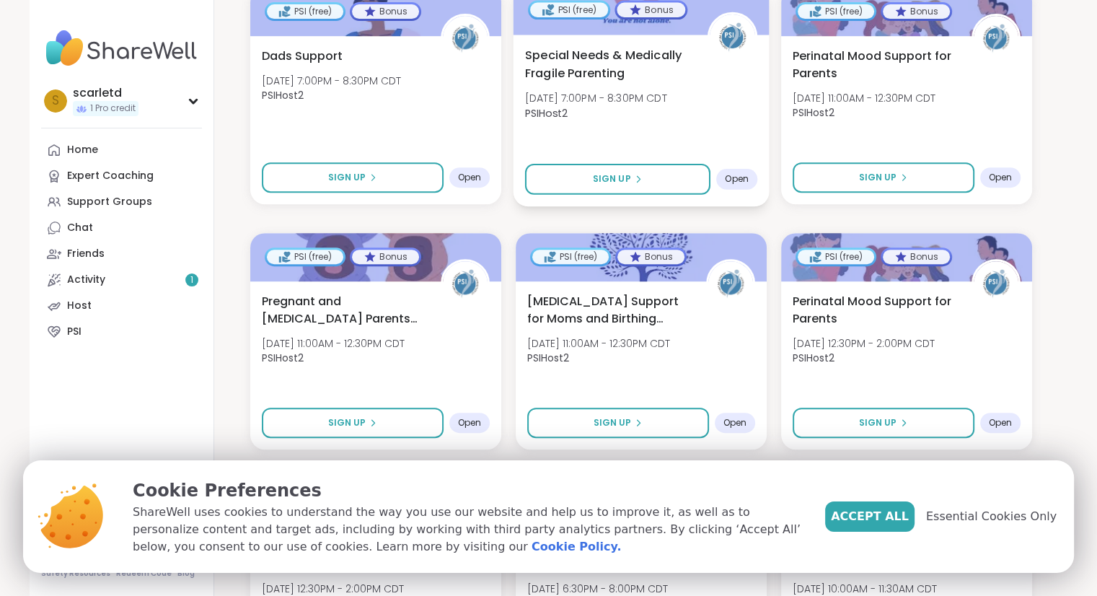
scroll to position [620, 0]
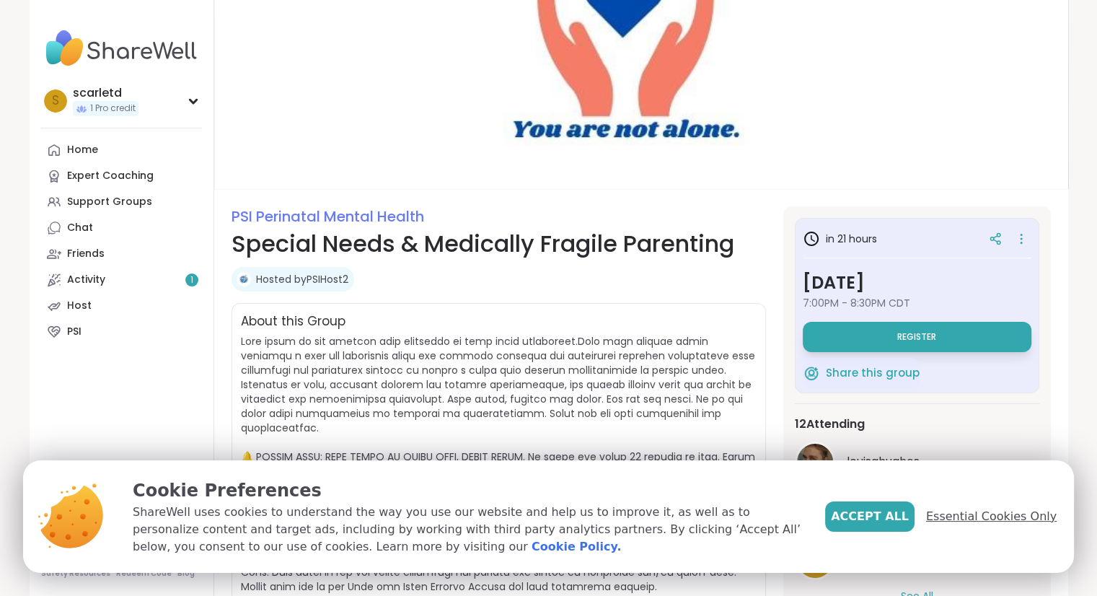
click at [980, 520] on span "Essential Cookies Only" at bounding box center [991, 516] width 131 height 17
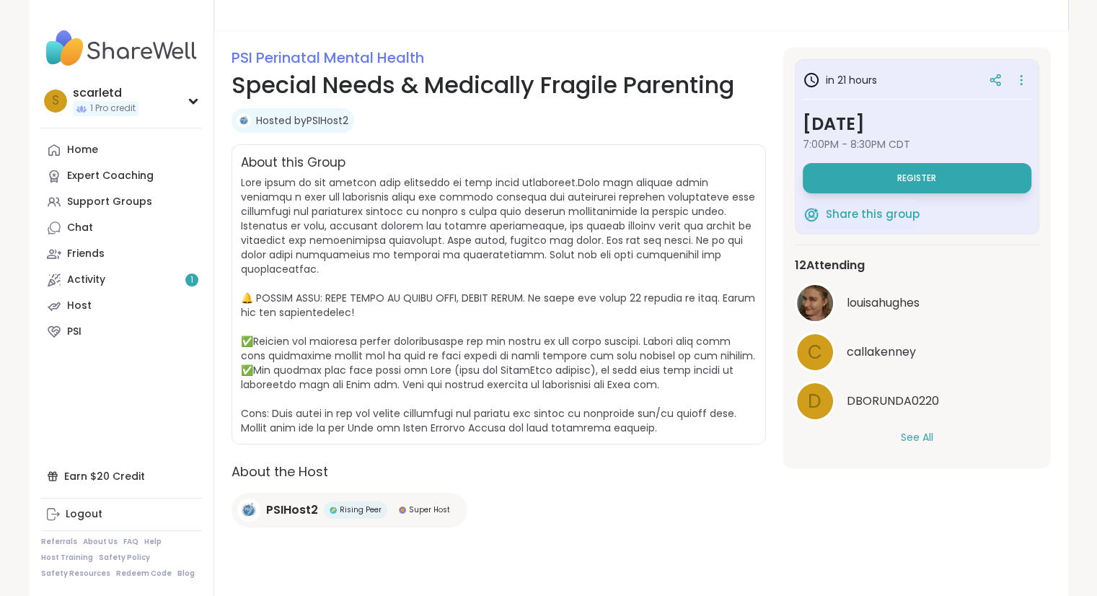
scroll to position [159, 0]
click at [928, 440] on button "See All" at bounding box center [917, 437] width 32 height 15
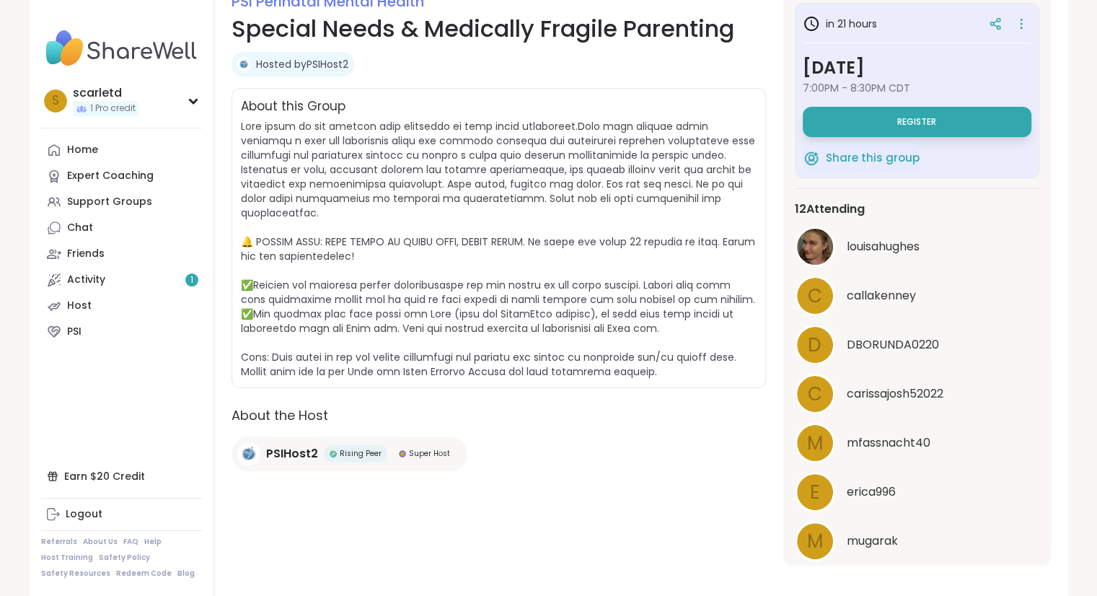
scroll to position [213, 0]
